Goal: Information Seeking & Learning: Learn about a topic

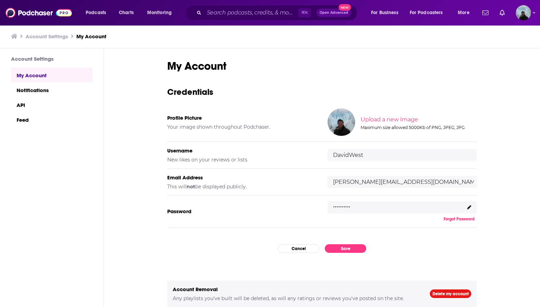
click at [240, 18] on div "⌘ K Open Advanced New" at bounding box center [271, 13] width 172 height 16
click at [236, 14] on input "Search podcasts, credits, & more..." at bounding box center [251, 12] width 94 height 11
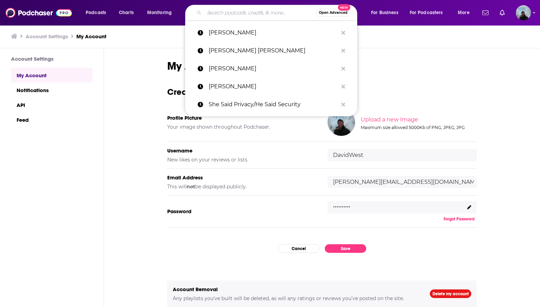
paste input "The Real Estate Investing Club with [PERSON_NAME]"
type input "The Real Estate Investing Club with [PERSON_NAME]"
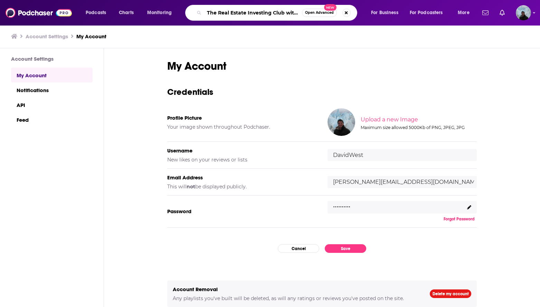
scroll to position [0, 37]
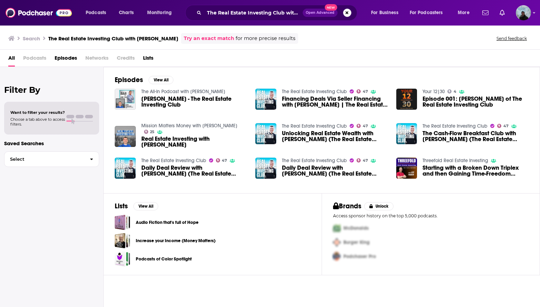
click at [194, 99] on span "[PERSON_NAME] - The Real Estate Investing Club" at bounding box center [194, 102] width 106 height 12
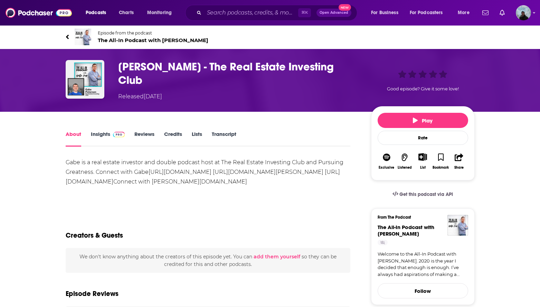
click at [106, 132] on link "Insights" at bounding box center [108, 139] width 34 height 16
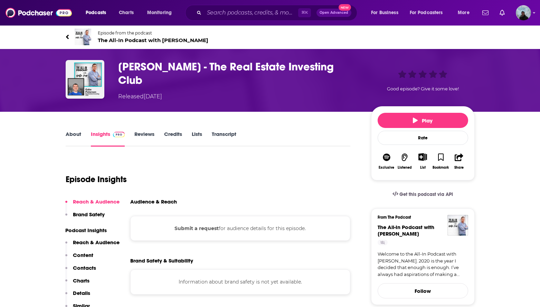
click at [80, 134] on link "About" at bounding box center [74, 139] width 16 height 16
